Goal: Transaction & Acquisition: Book appointment/travel/reservation

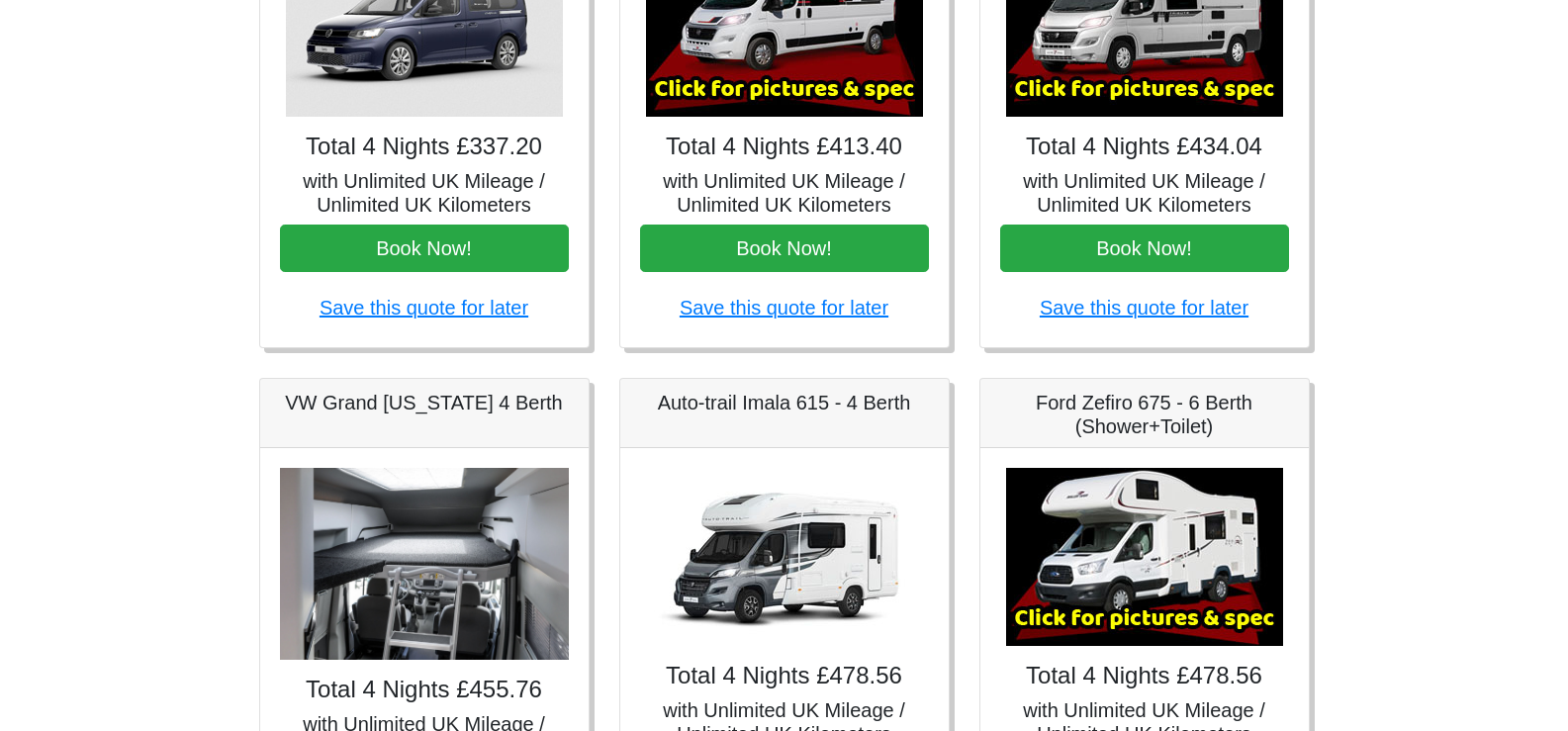
scroll to position [593, 0]
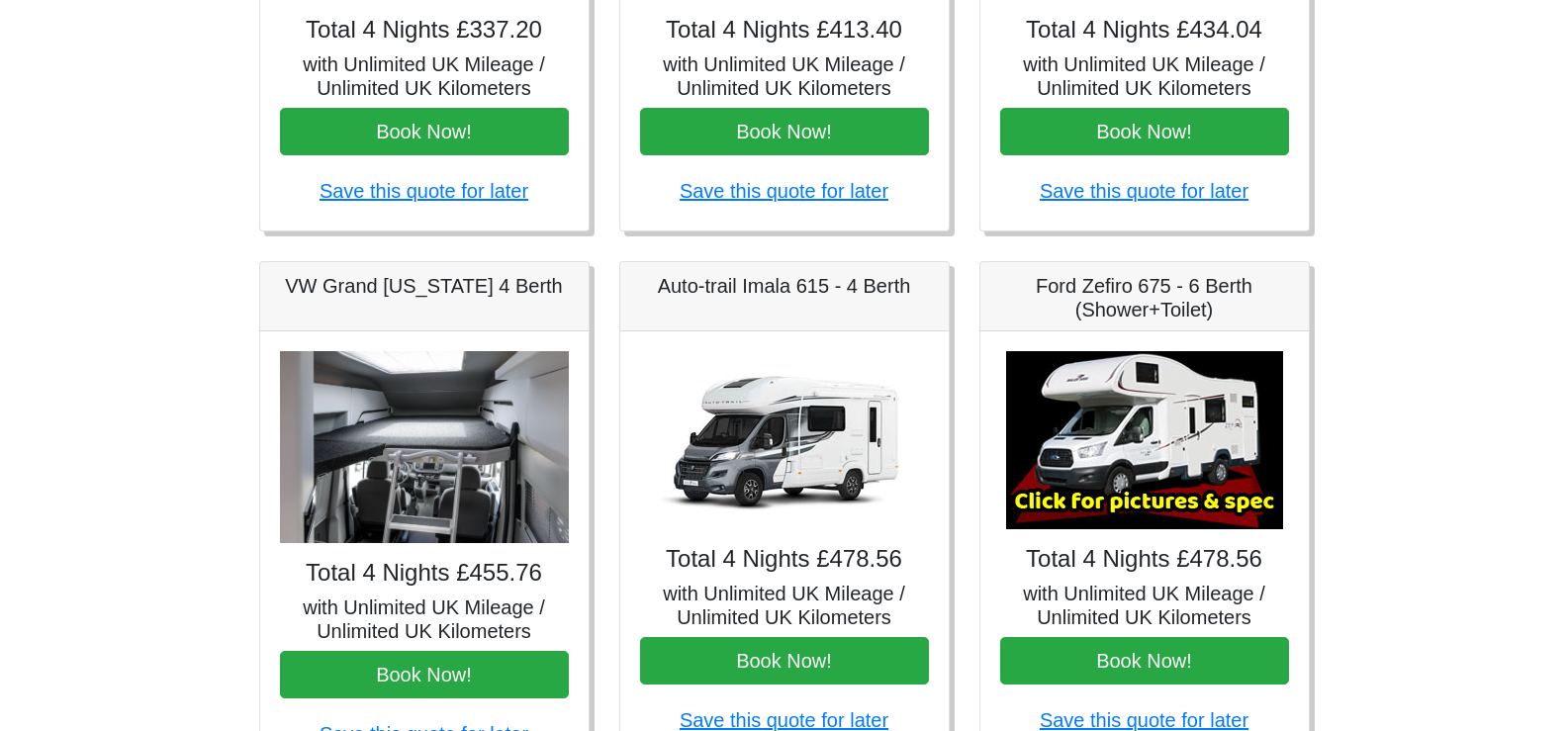
click at [426, 500] on img at bounding box center [424, 447] width 289 height 193
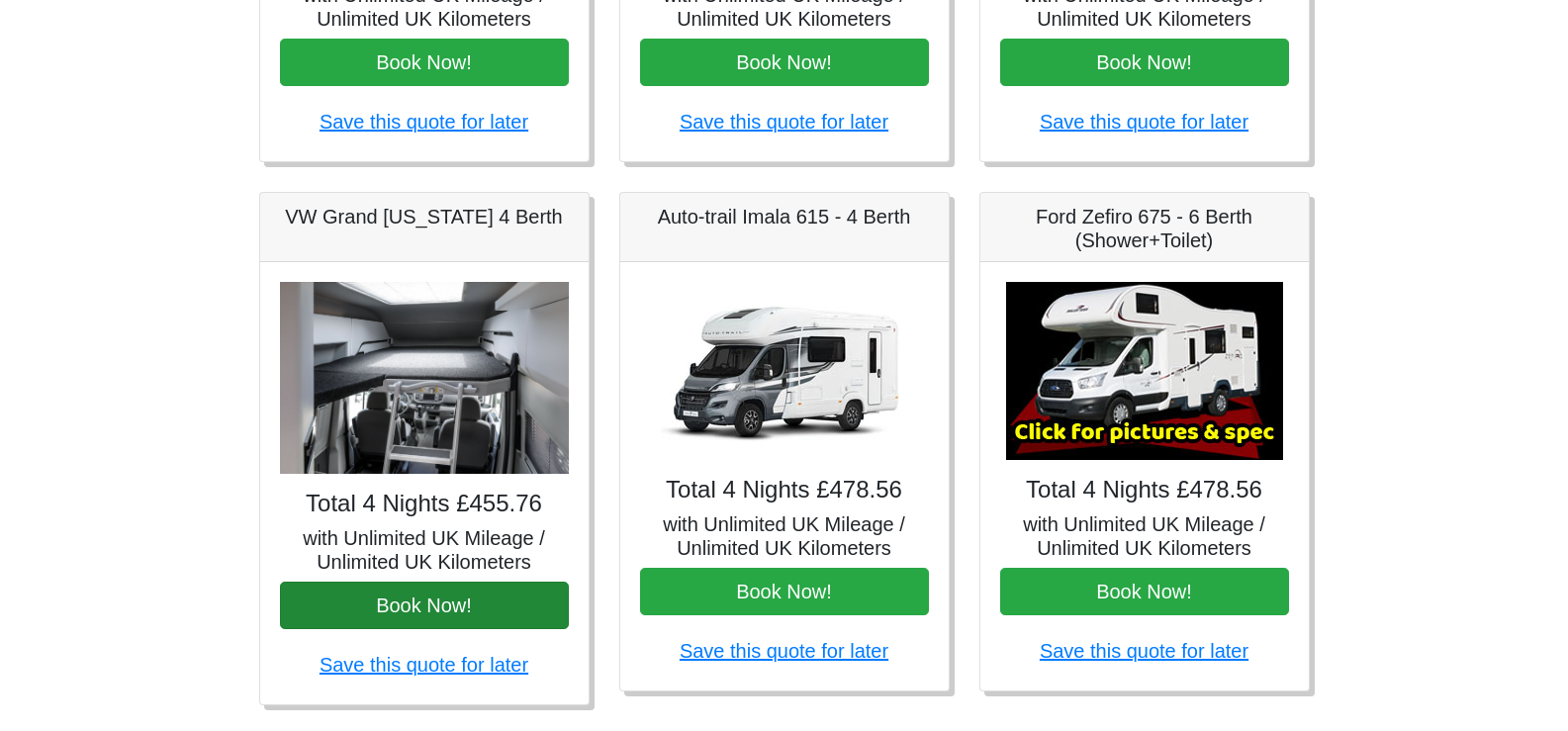
scroll to position [692, 0]
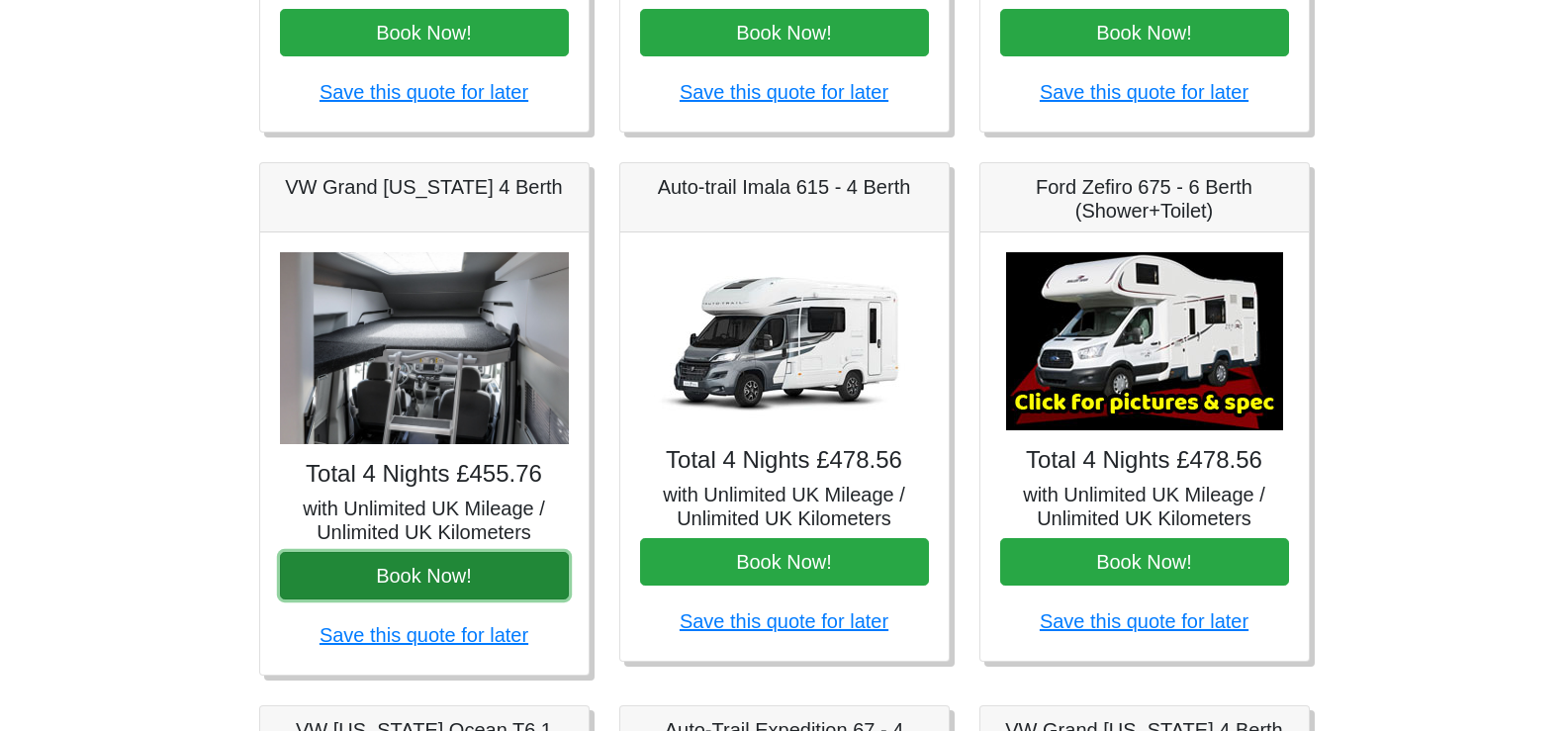
click at [455, 579] on button "Book Now!" at bounding box center [424, 575] width 289 height 48
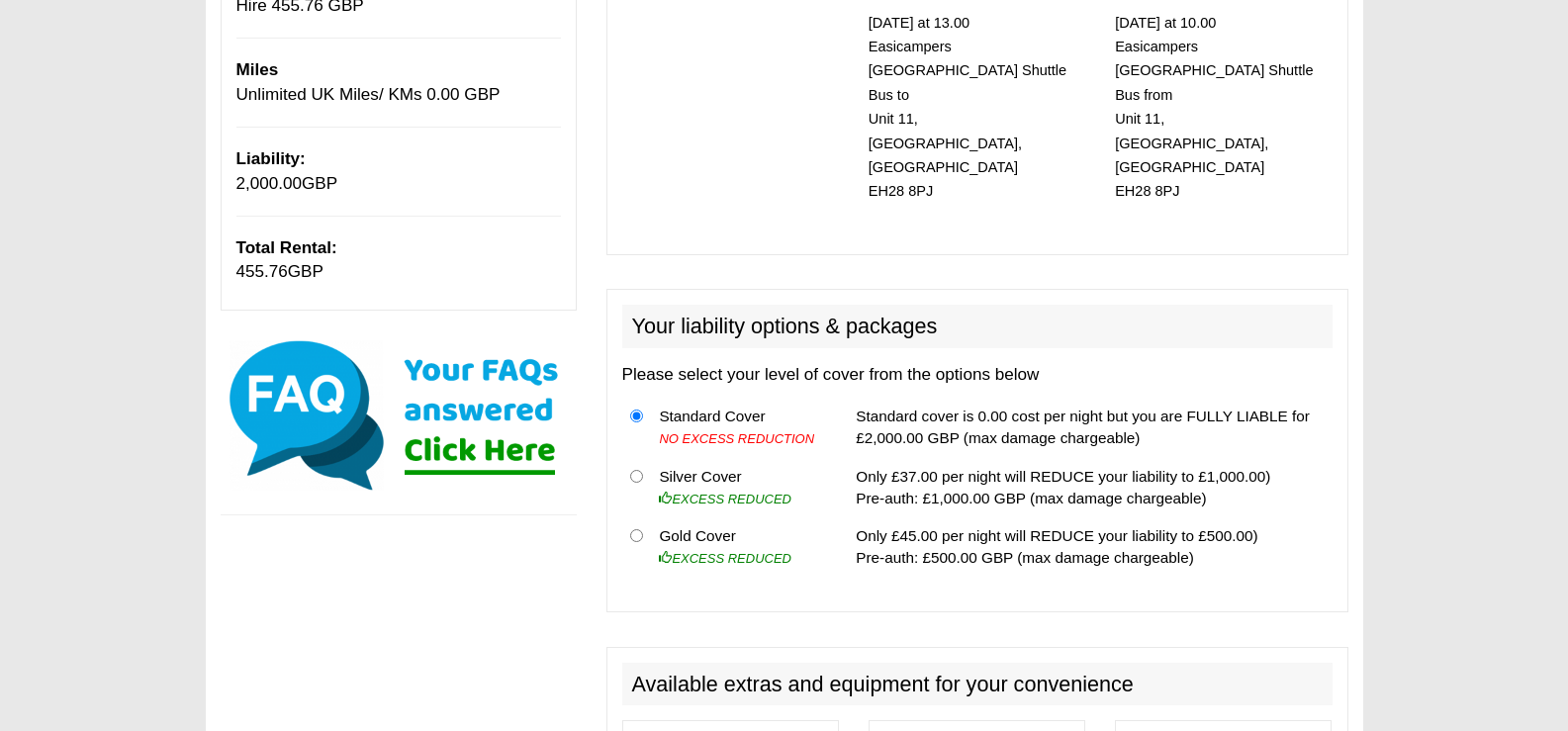
scroll to position [395, 0]
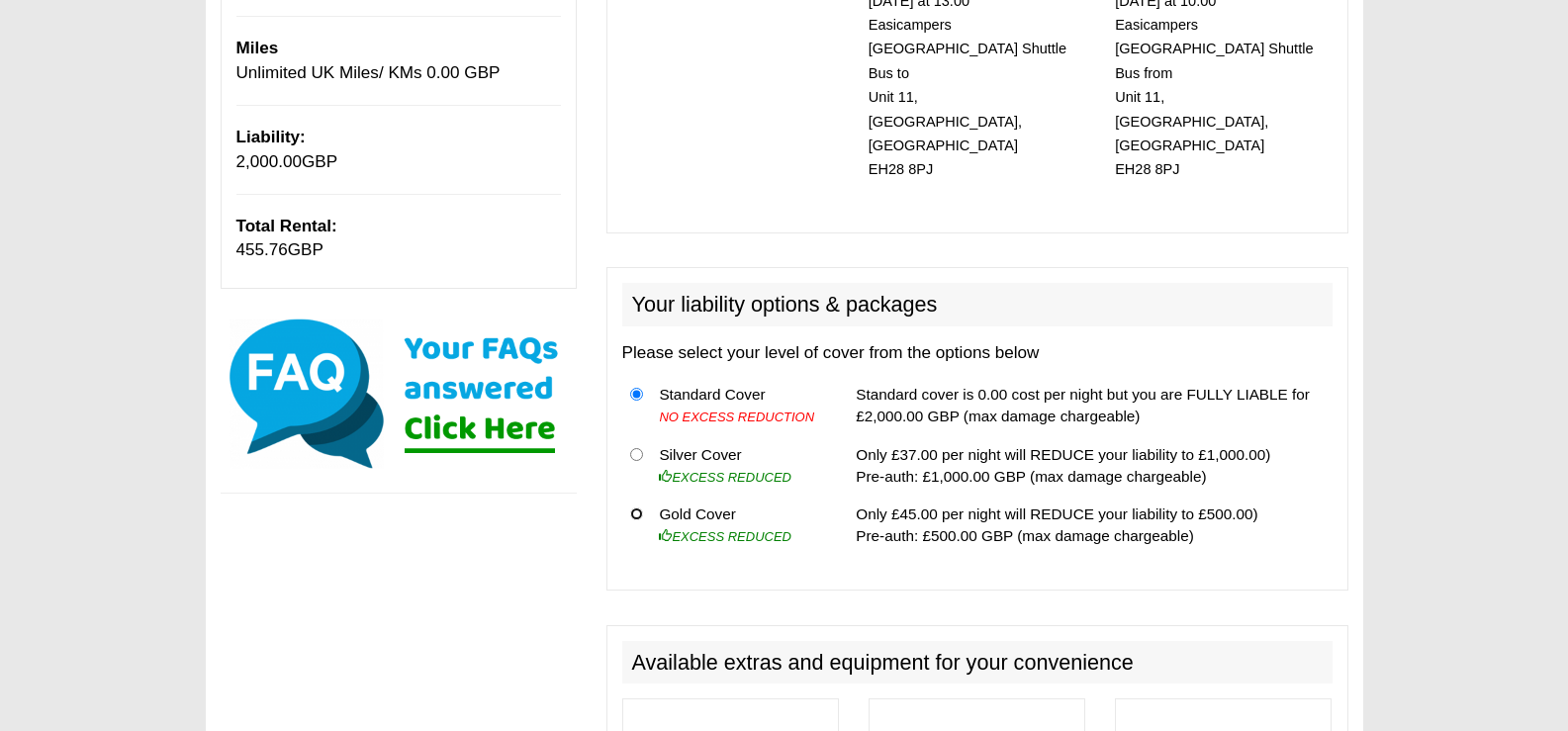
click at [641, 508] on input "radio" at bounding box center [636, 513] width 13 height 13
radio input "true"
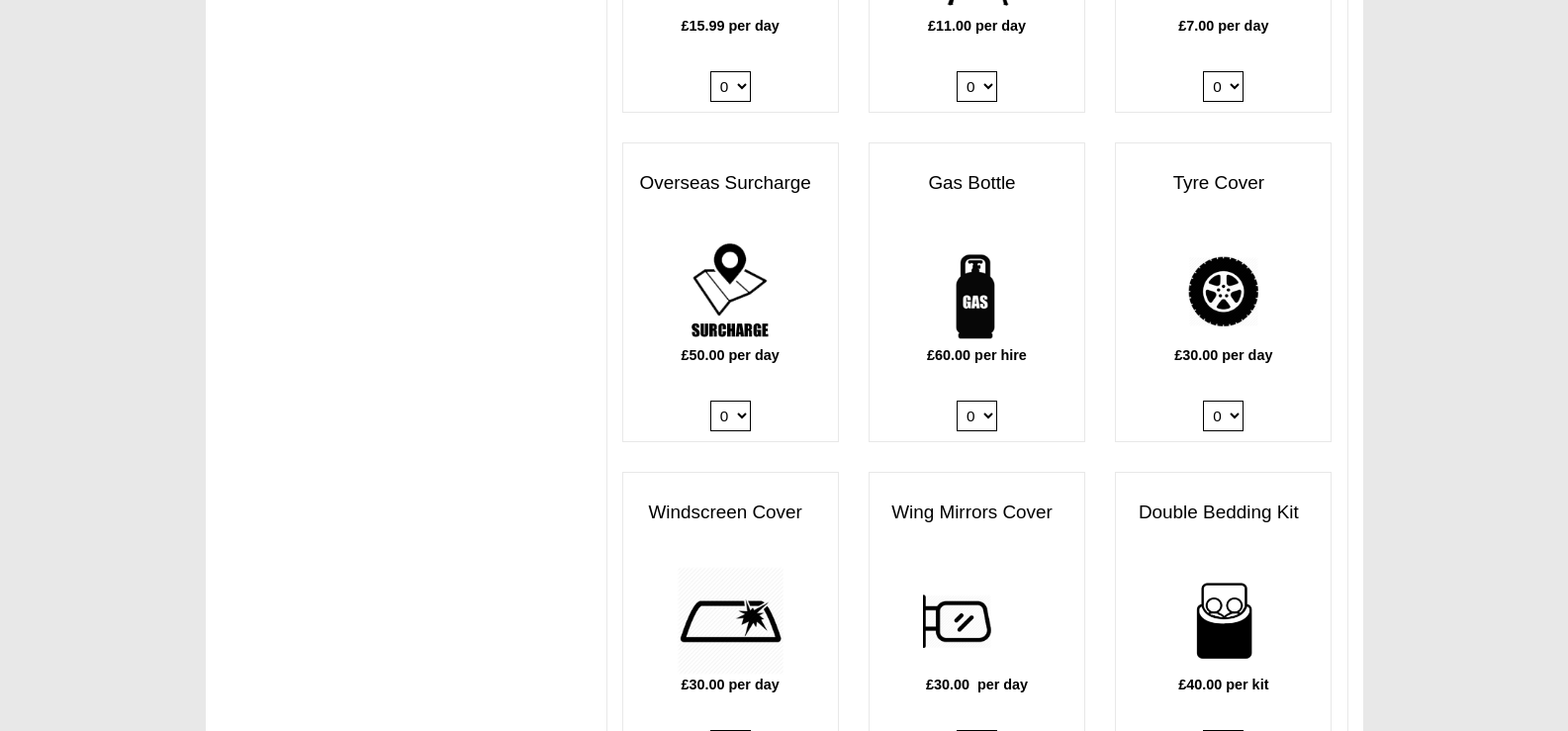
scroll to position [1285, 0]
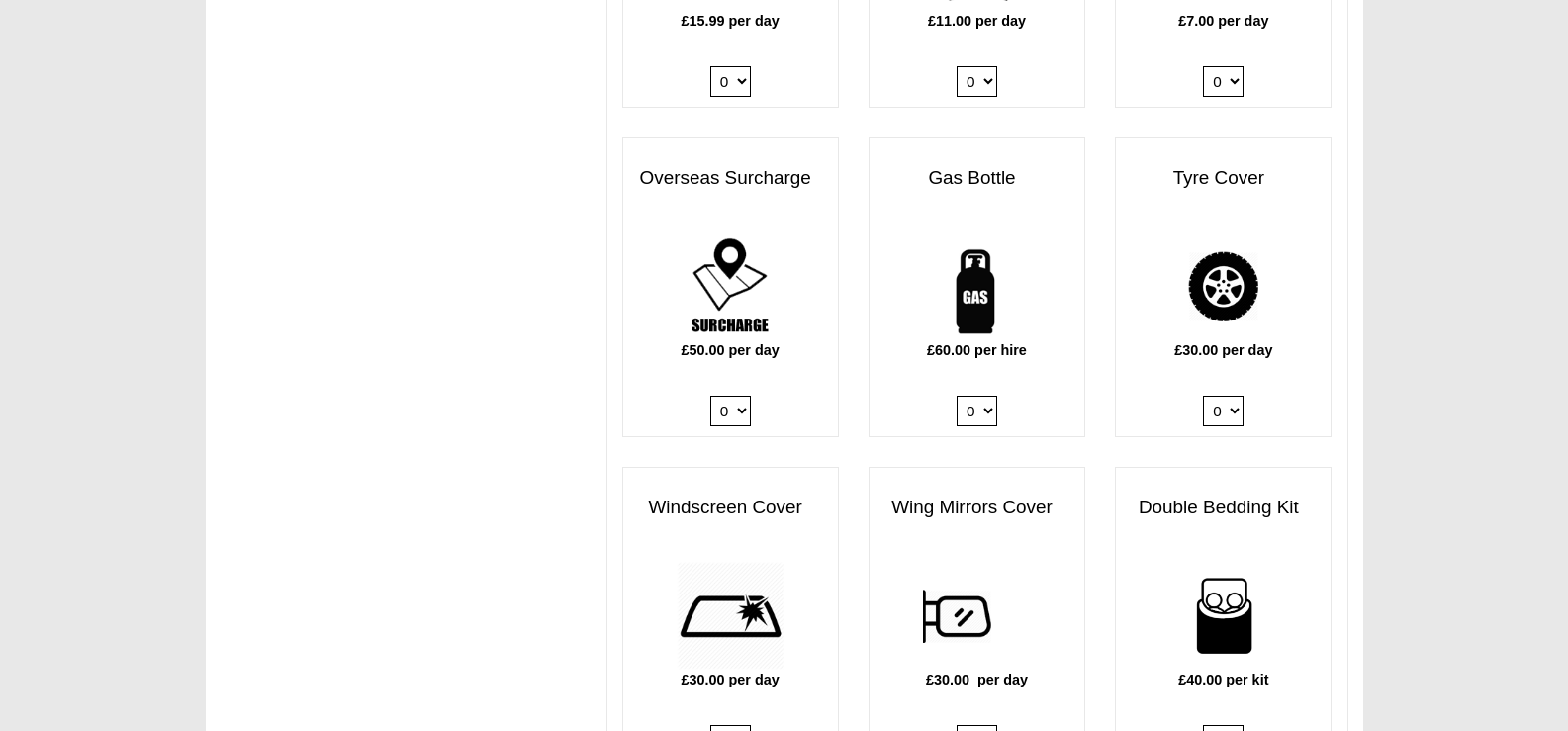
click at [1234, 395] on select "0 1" at bounding box center [1223, 410] width 41 height 31
select select "Tyre Cover @ 30.00 GBP per day."
click at [1203, 395] on select "0 1" at bounding box center [1223, 410] width 41 height 31
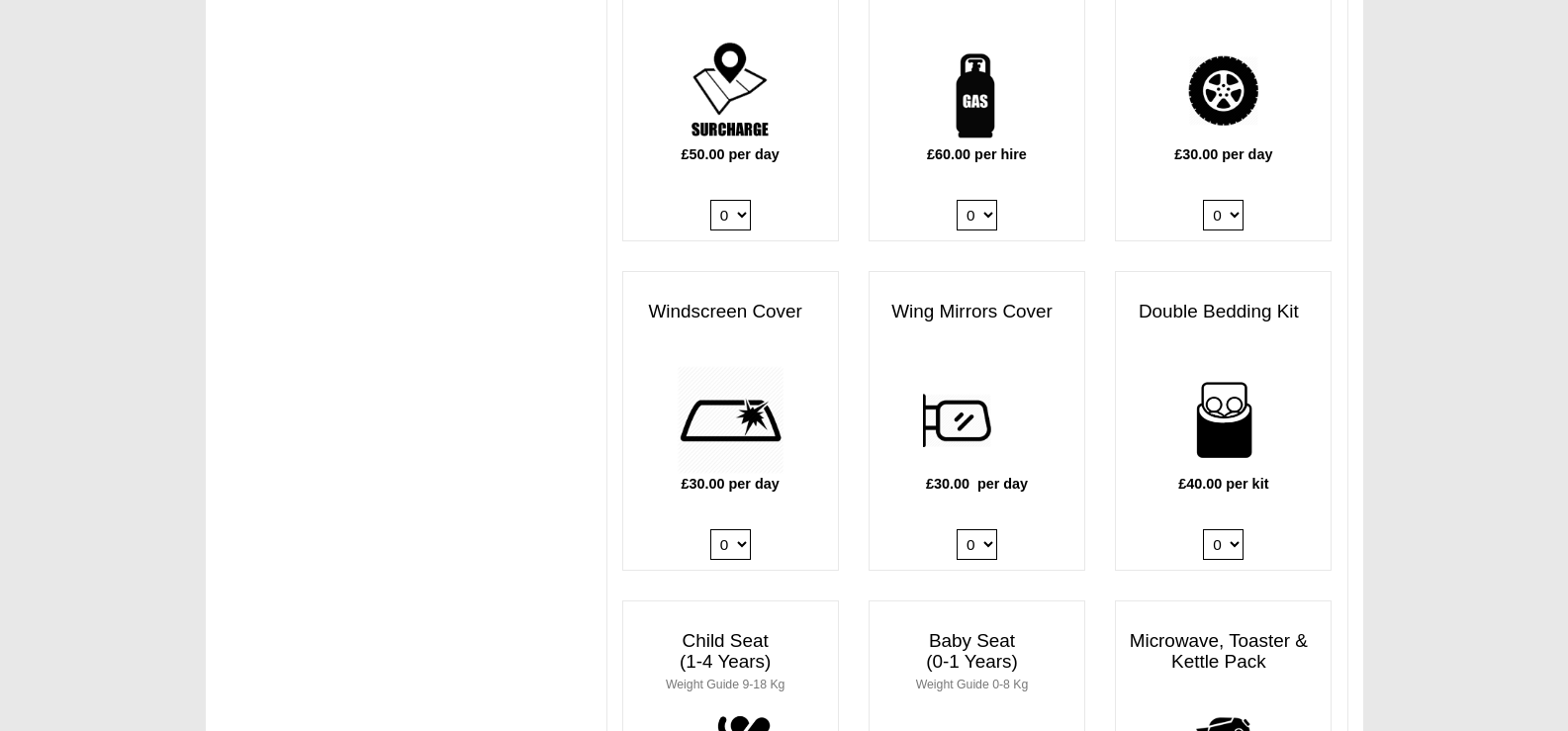
scroll to position [1483, 0]
click at [739, 527] on select "0 1" at bounding box center [730, 542] width 41 height 31
select select "Windscreen Cover @ 30.00 GBP per day."
click at [710, 527] on select "0 1" at bounding box center [730, 542] width 41 height 31
click at [986, 527] on select "0 1" at bounding box center [977, 542] width 41 height 31
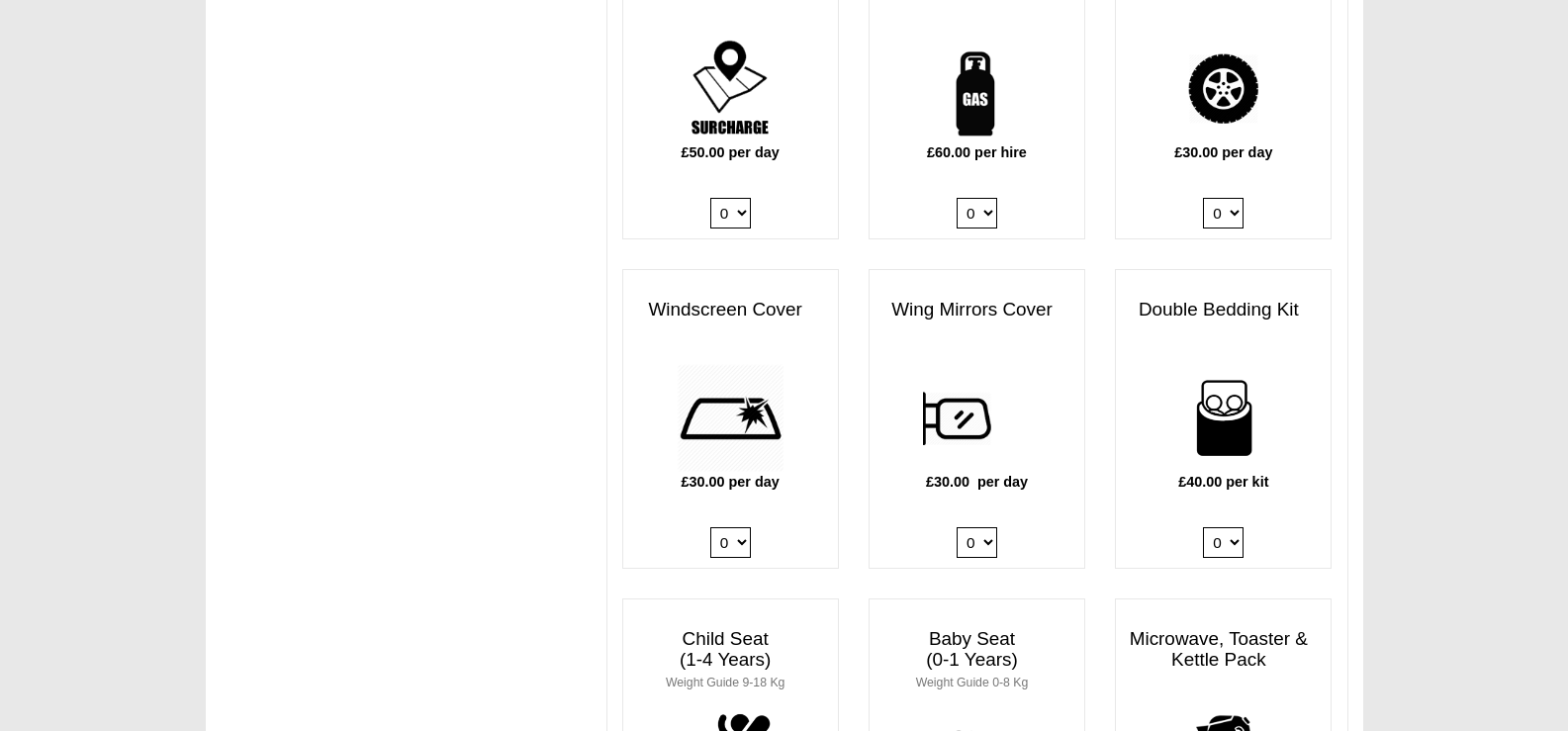
select select "Wing Mirrors Cover @ 30.00 GBP per day."
click at [957, 527] on select "0 1" at bounding box center [977, 542] width 41 height 31
click at [1235, 527] on select "0 1 2 3 4" at bounding box center [1223, 542] width 41 height 31
select select "Double Bedding Kit x QTY 1 @ 40.00 GBP per kit."
click at [1203, 527] on select "0 1 2 3 4" at bounding box center [1223, 542] width 41 height 31
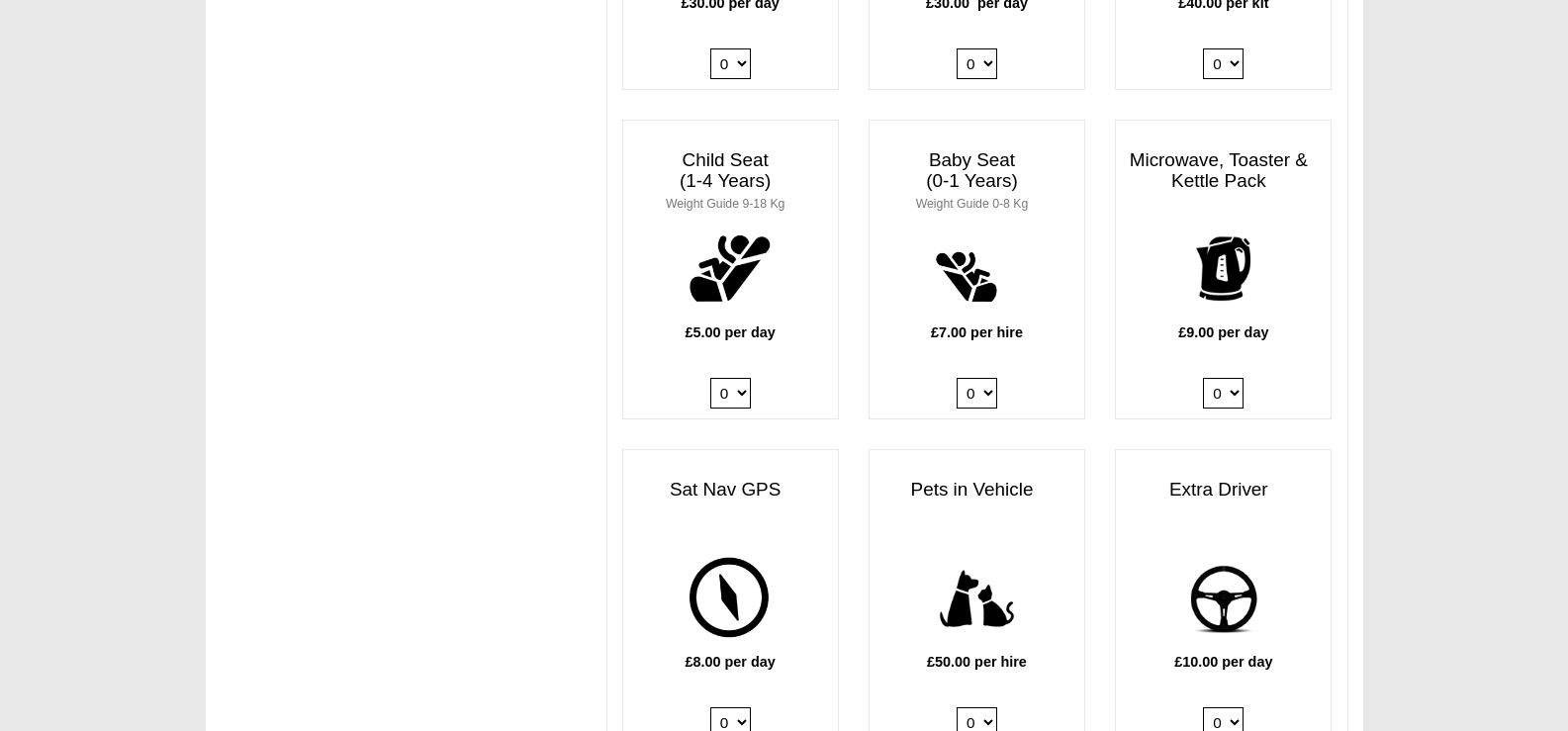
scroll to position [1977, 0]
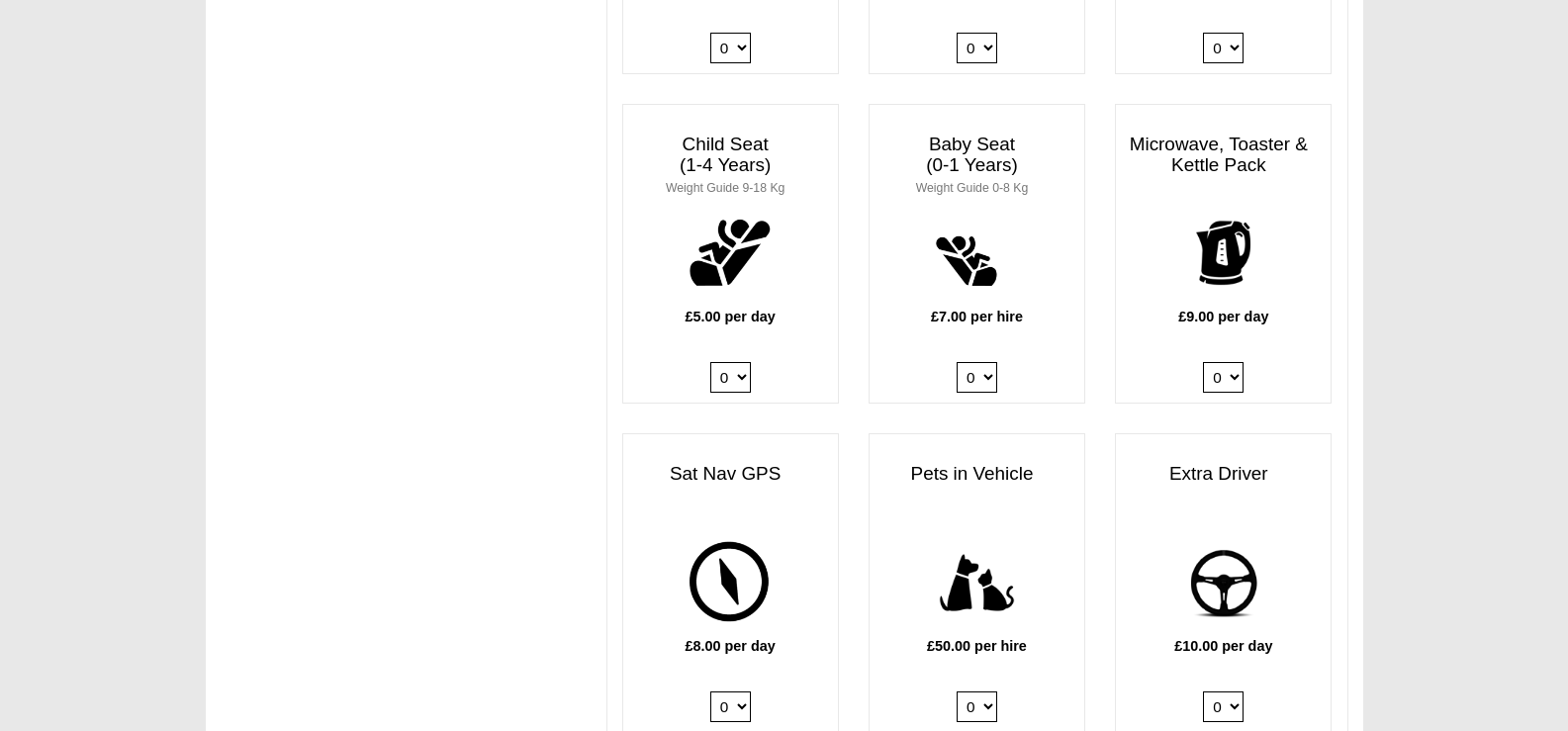
click at [1233, 362] on select "0 1" at bounding box center [1223, 376] width 41 height 31
select select "Kitchen Pack x QTY 1 @ 9.00 GBP per day."
click at [1203, 362] on select "0 1" at bounding box center [1223, 376] width 41 height 31
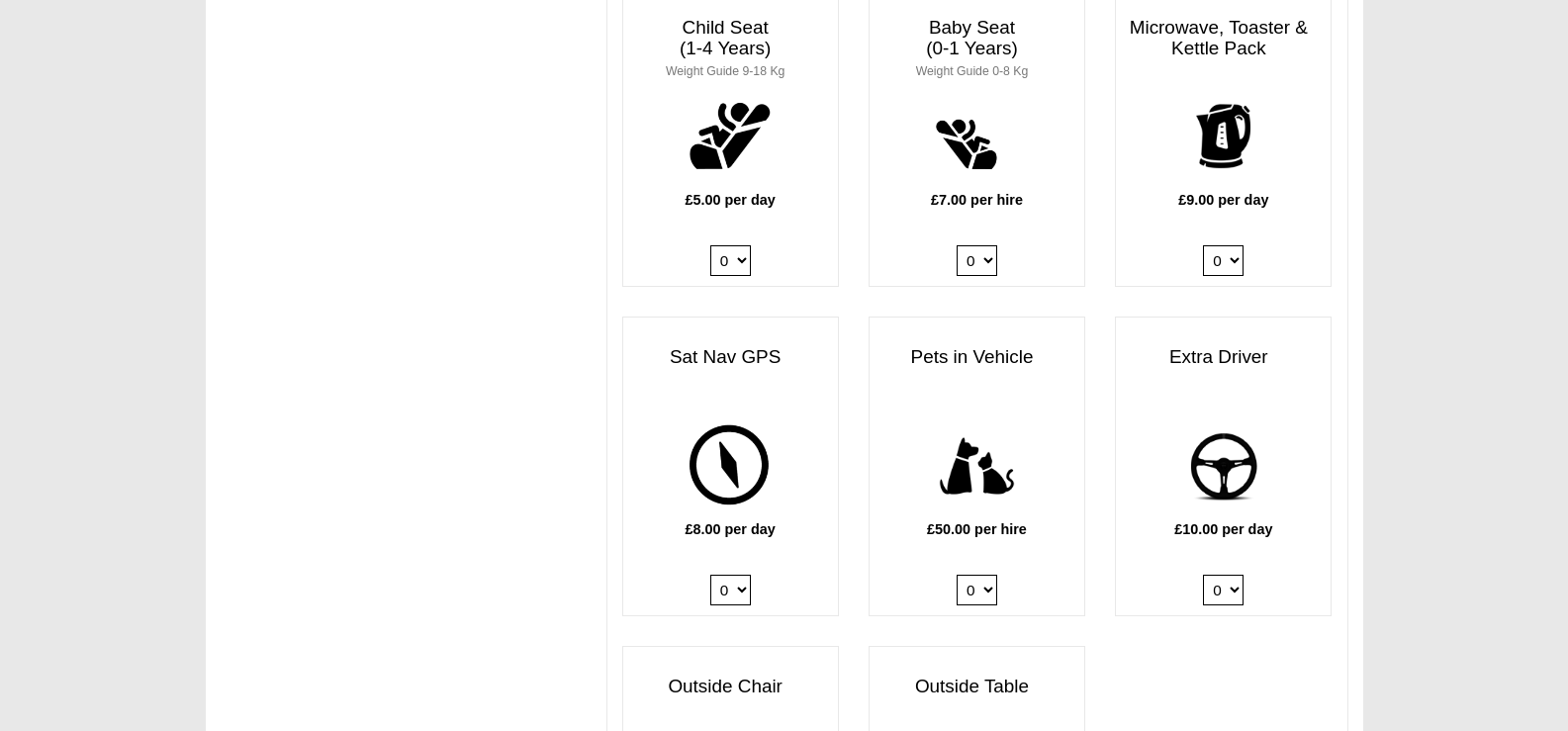
scroll to position [2175, 0]
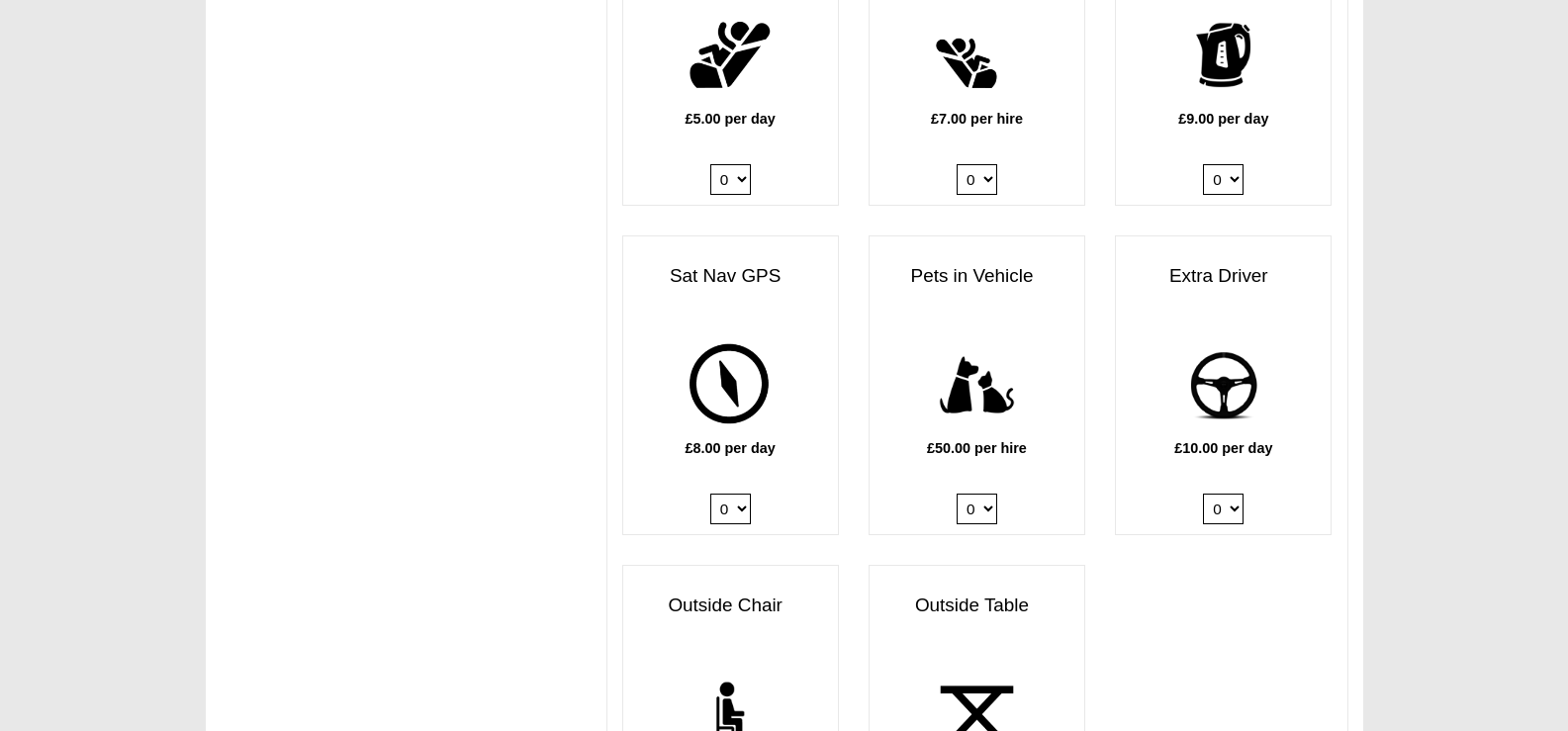
click at [1219, 494] on select "0 1" at bounding box center [1223, 509] width 41 height 31
select select "Extra Driver x QTY 1 @ 10.00 GBP per day."
click at [1203, 494] on select "0 1" at bounding box center [1223, 509] width 41 height 31
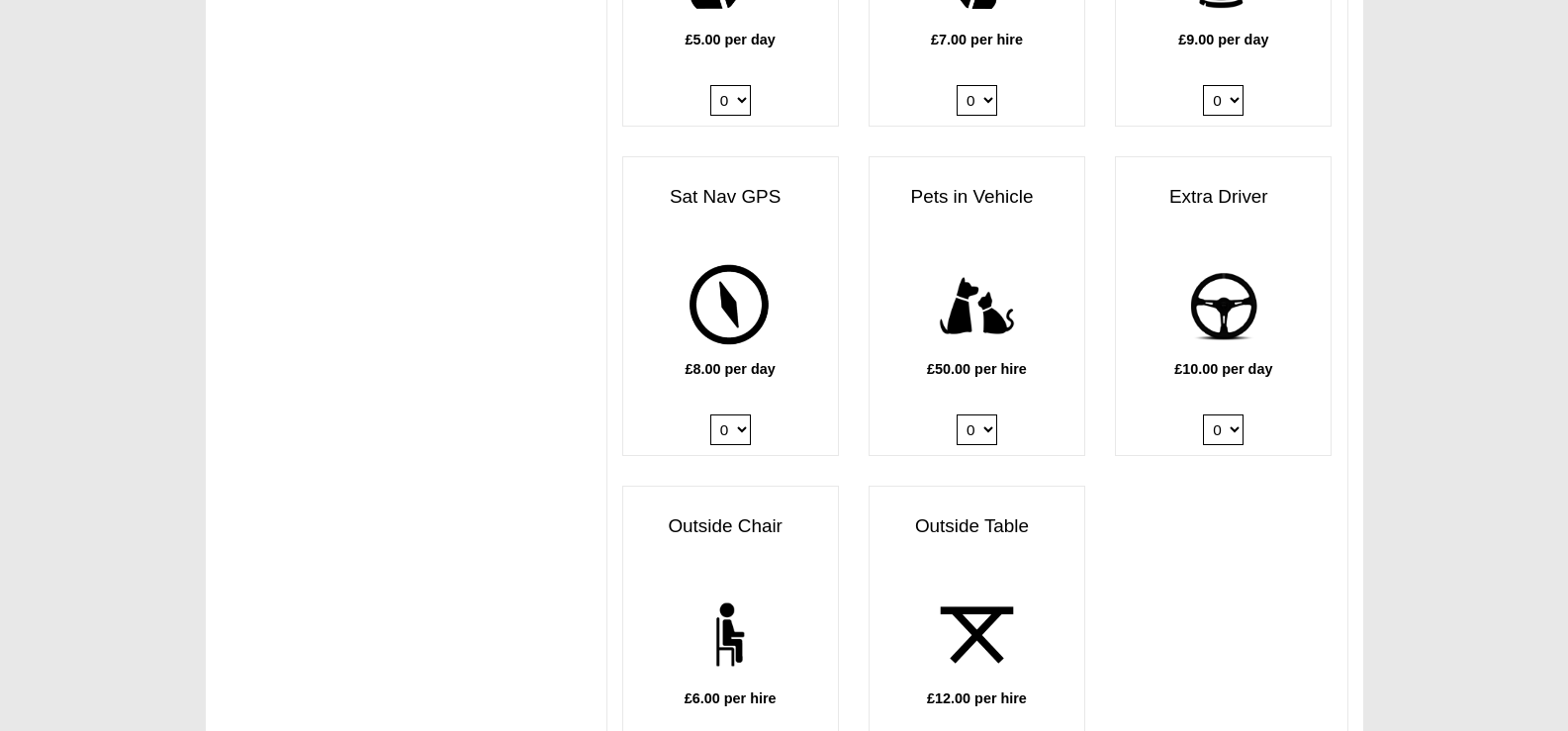
scroll to position [2373, 0]
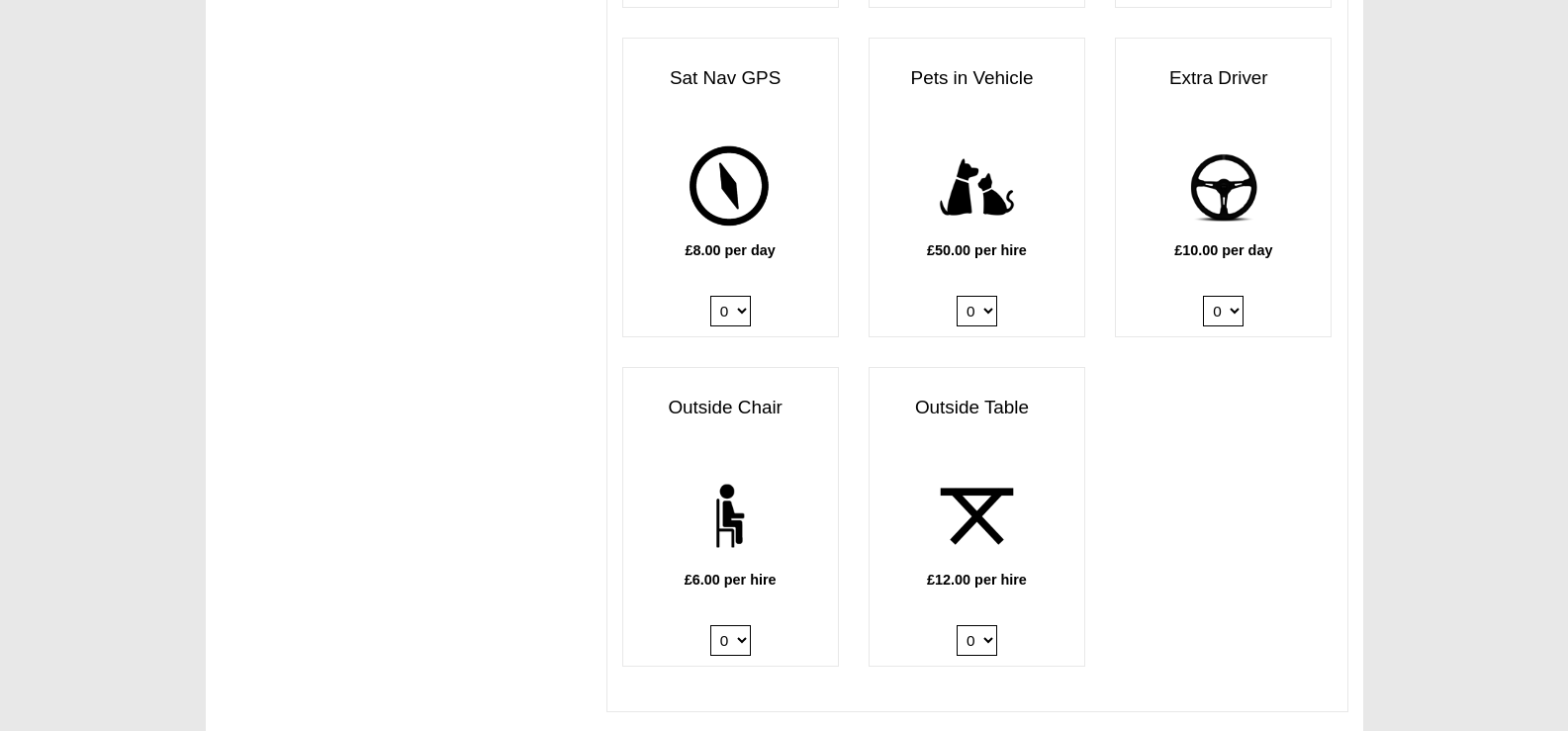
click at [745, 625] on select "0 1 2 3 4 5 6" at bounding box center [730, 640] width 41 height 31
select select "Outside Chair x QTY 2 @ 6.00 GBP per hire."
click at [710, 625] on select "0 1 2 3 4 5 6" at bounding box center [730, 640] width 41 height 31
click at [986, 625] on select "0 1 2" at bounding box center [977, 640] width 41 height 31
select select "Outside Table x QTY 1 @ 12.00 GBP per hire."
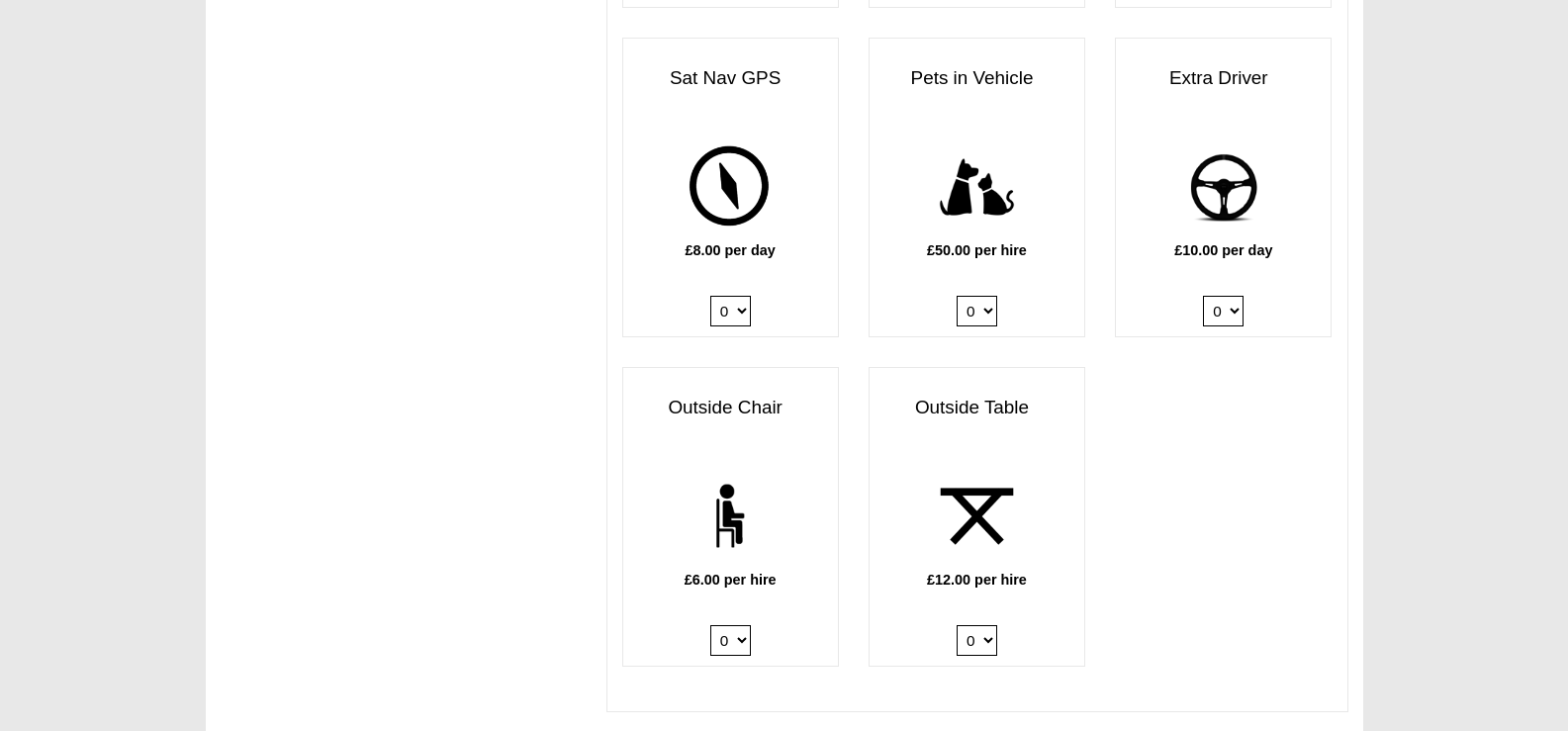
click at [957, 625] on select "0 1 2" at bounding box center [977, 640] width 41 height 31
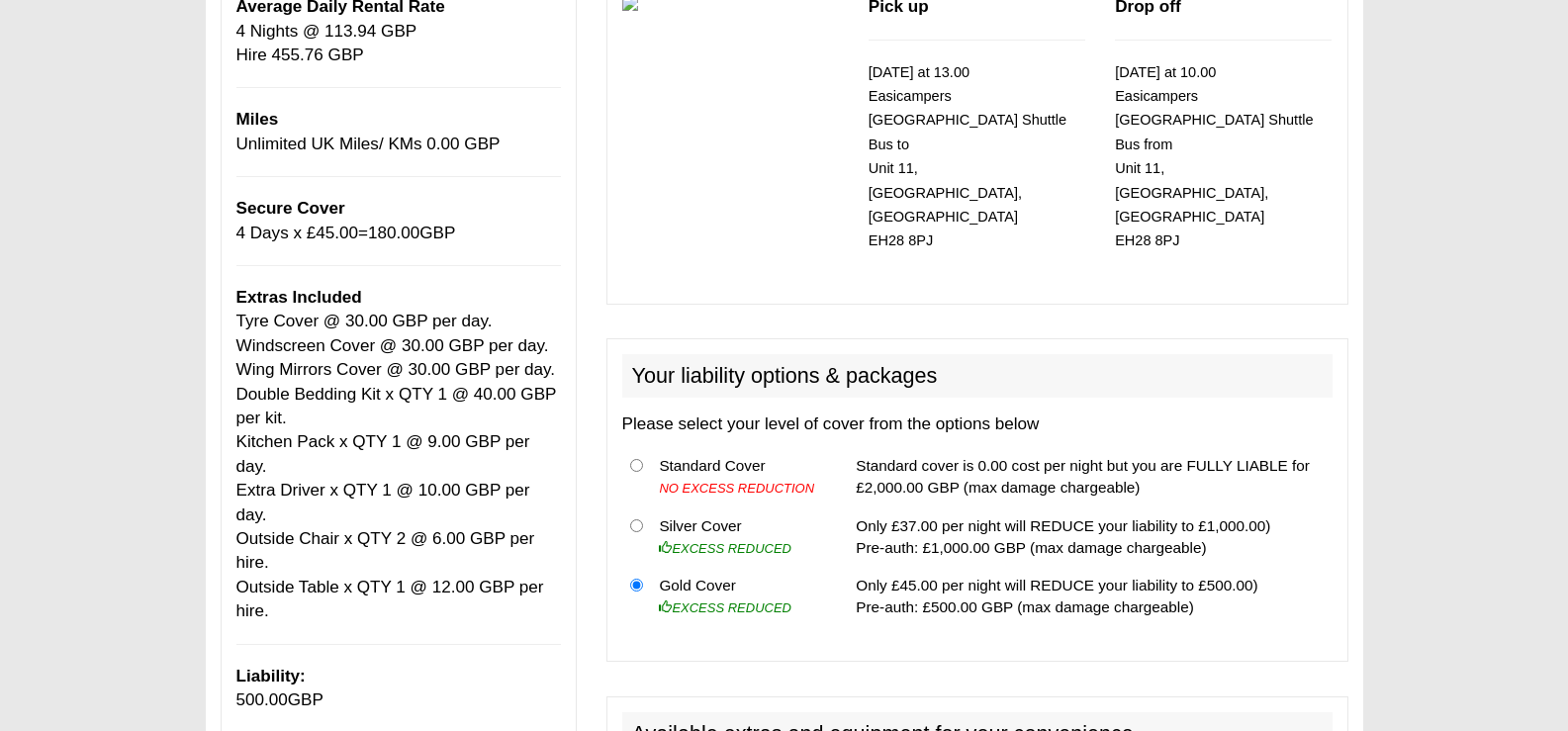
scroll to position [395, 0]
